Goal: Find specific page/section: Find specific page/section

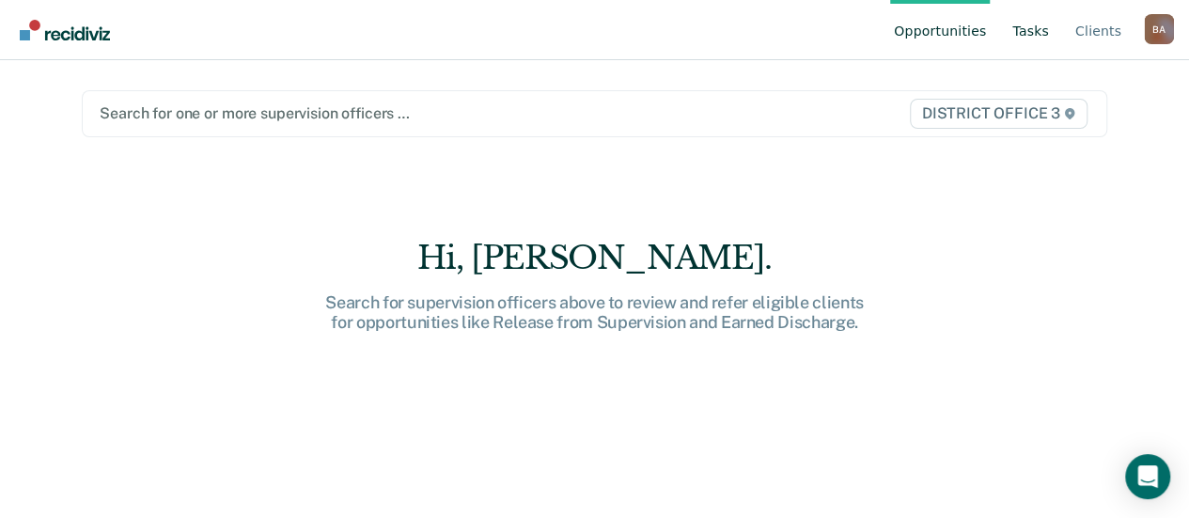
click at [1030, 31] on link "Tasks" at bounding box center [1030, 30] width 44 height 60
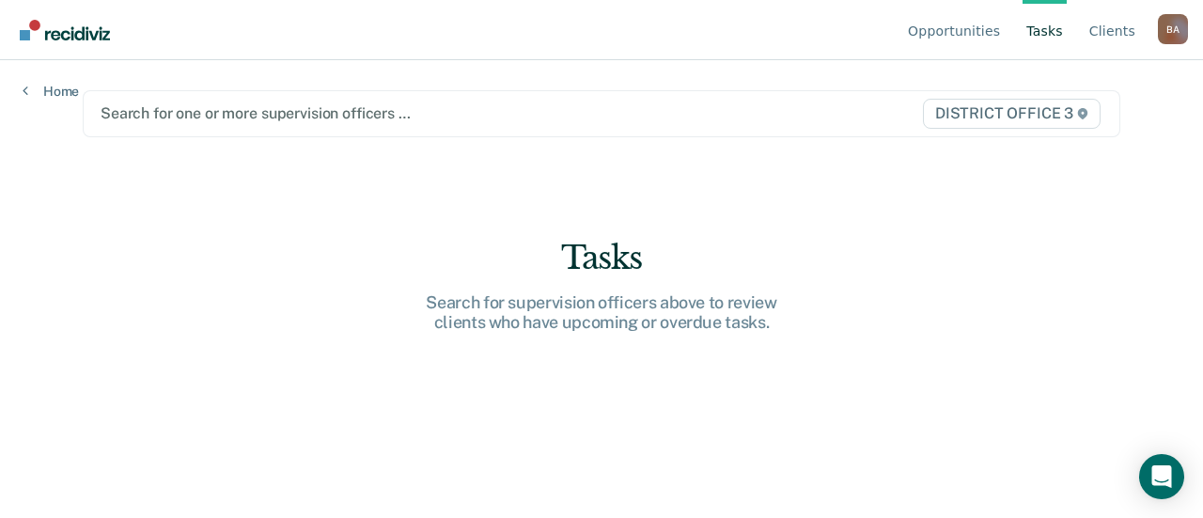
click at [221, 114] on div at bounding box center [451, 113] width 700 height 22
